Goal: Find specific page/section: Find specific page/section

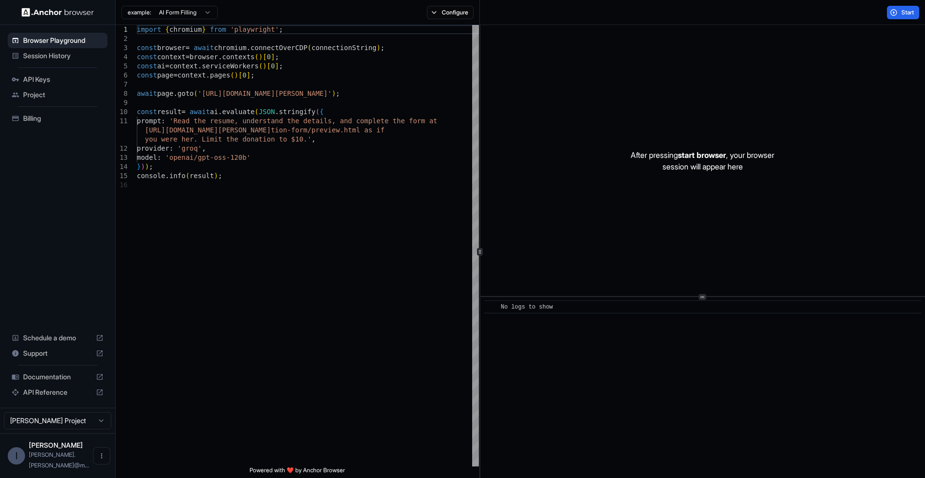
click at [62, 56] on span "Session History" at bounding box center [63, 56] width 80 height 10
